Goal: Task Accomplishment & Management: Manage account settings

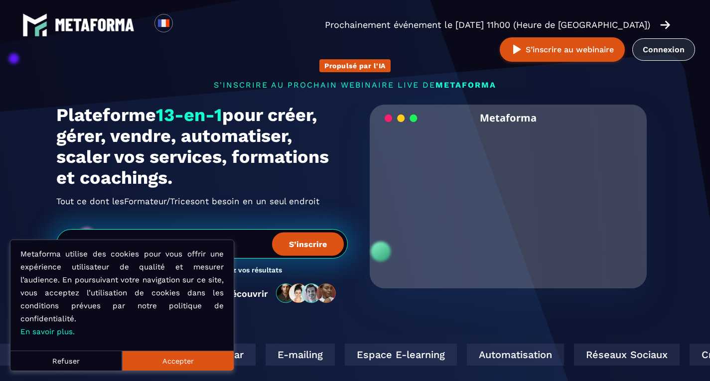
click at [632, 53] on link "Connexion" at bounding box center [663, 49] width 63 height 22
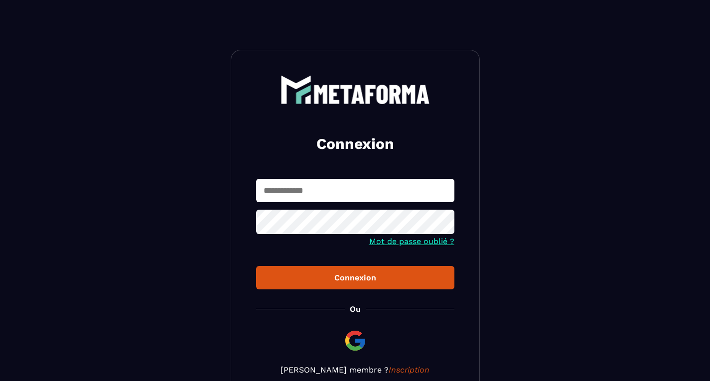
click at [285, 188] on input "text" at bounding box center [355, 190] width 198 height 23
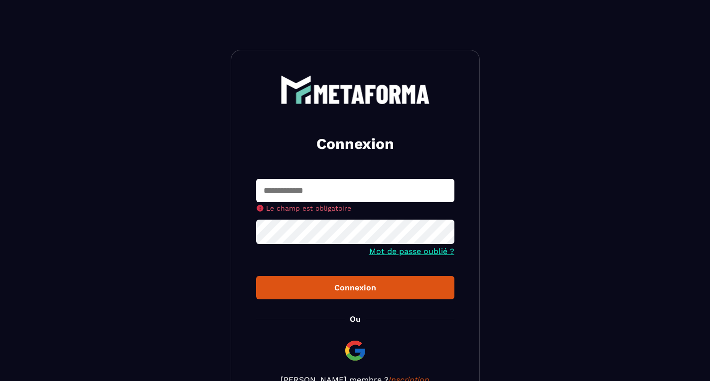
type input "**********"
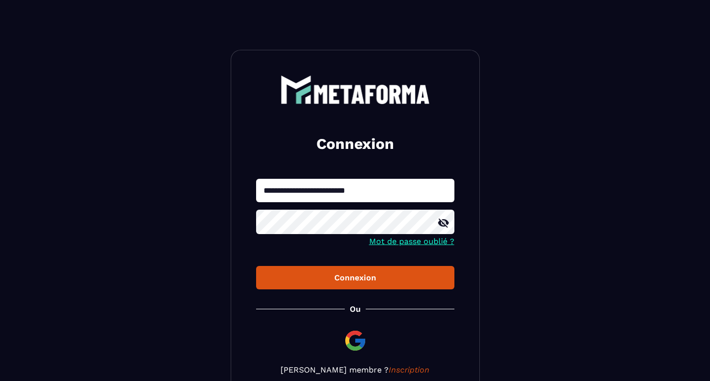
click at [321, 280] on div "Connexion" at bounding box center [355, 277] width 182 height 9
